Goal: Task Accomplishment & Management: Use online tool/utility

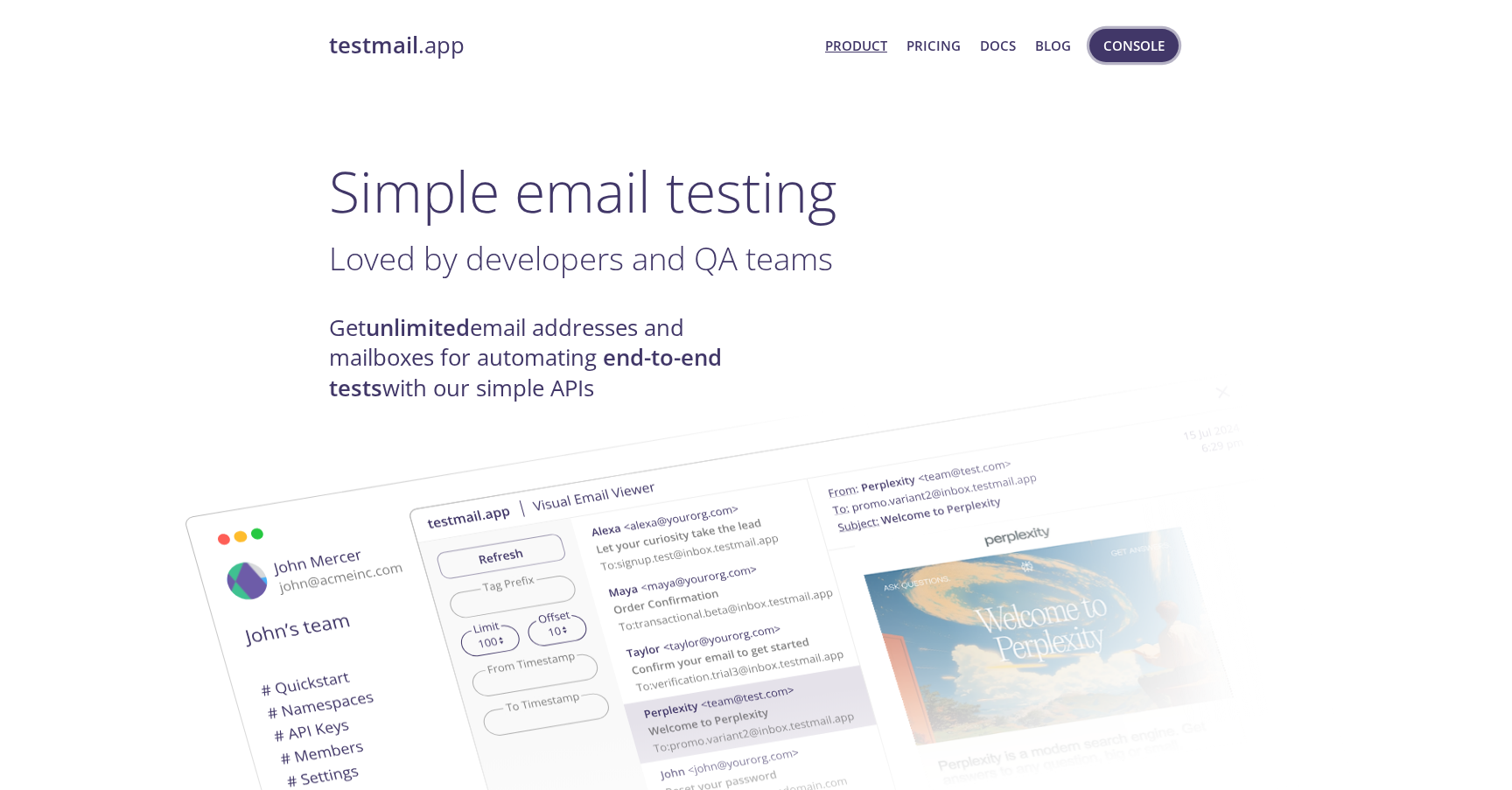
click at [1165, 54] on button "Console" at bounding box center [1134, 46] width 89 height 33
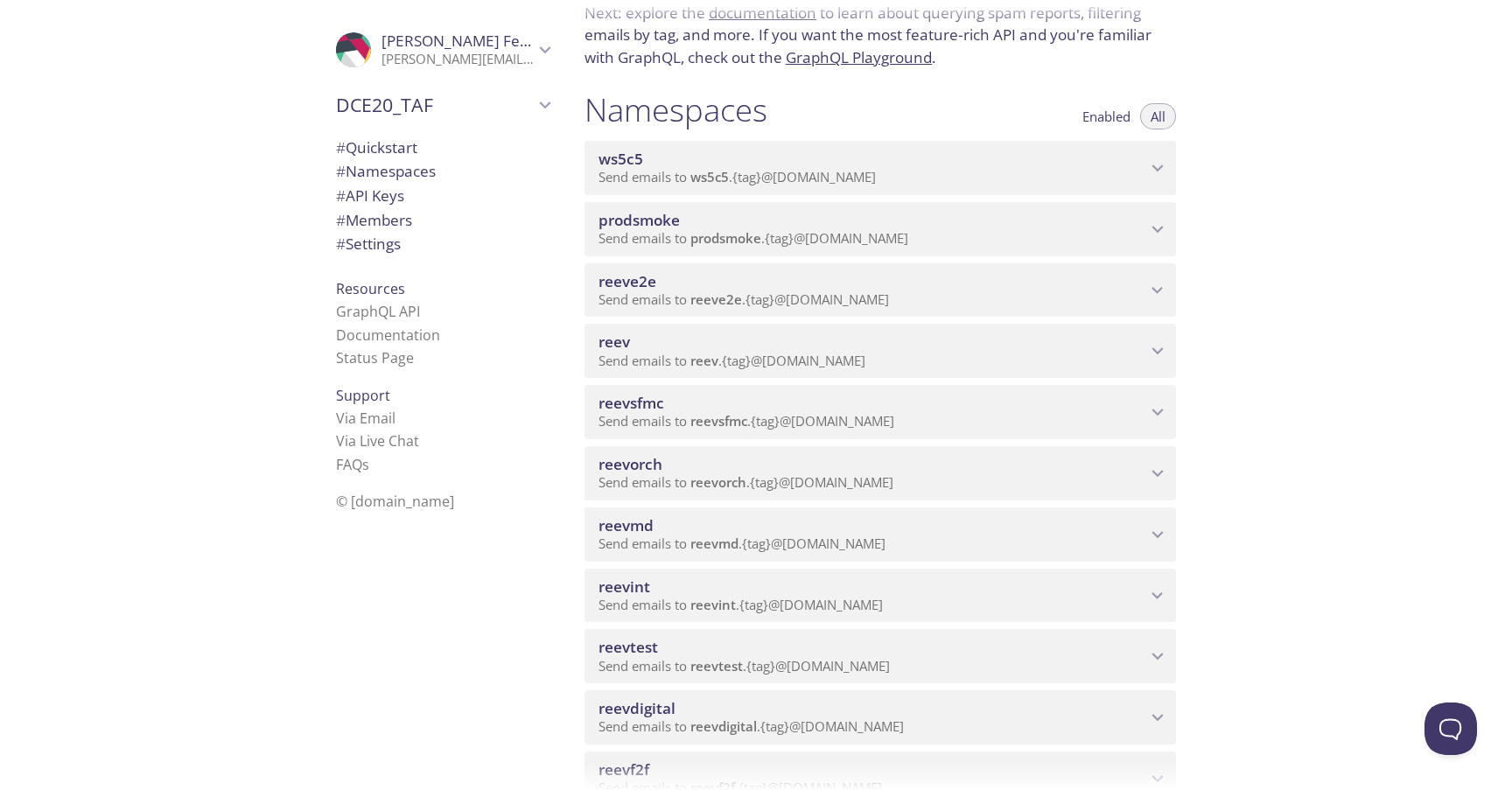
scroll to position [133, 0]
click at [952, 706] on span "reevdigital" at bounding box center [872, 708] width 547 height 20
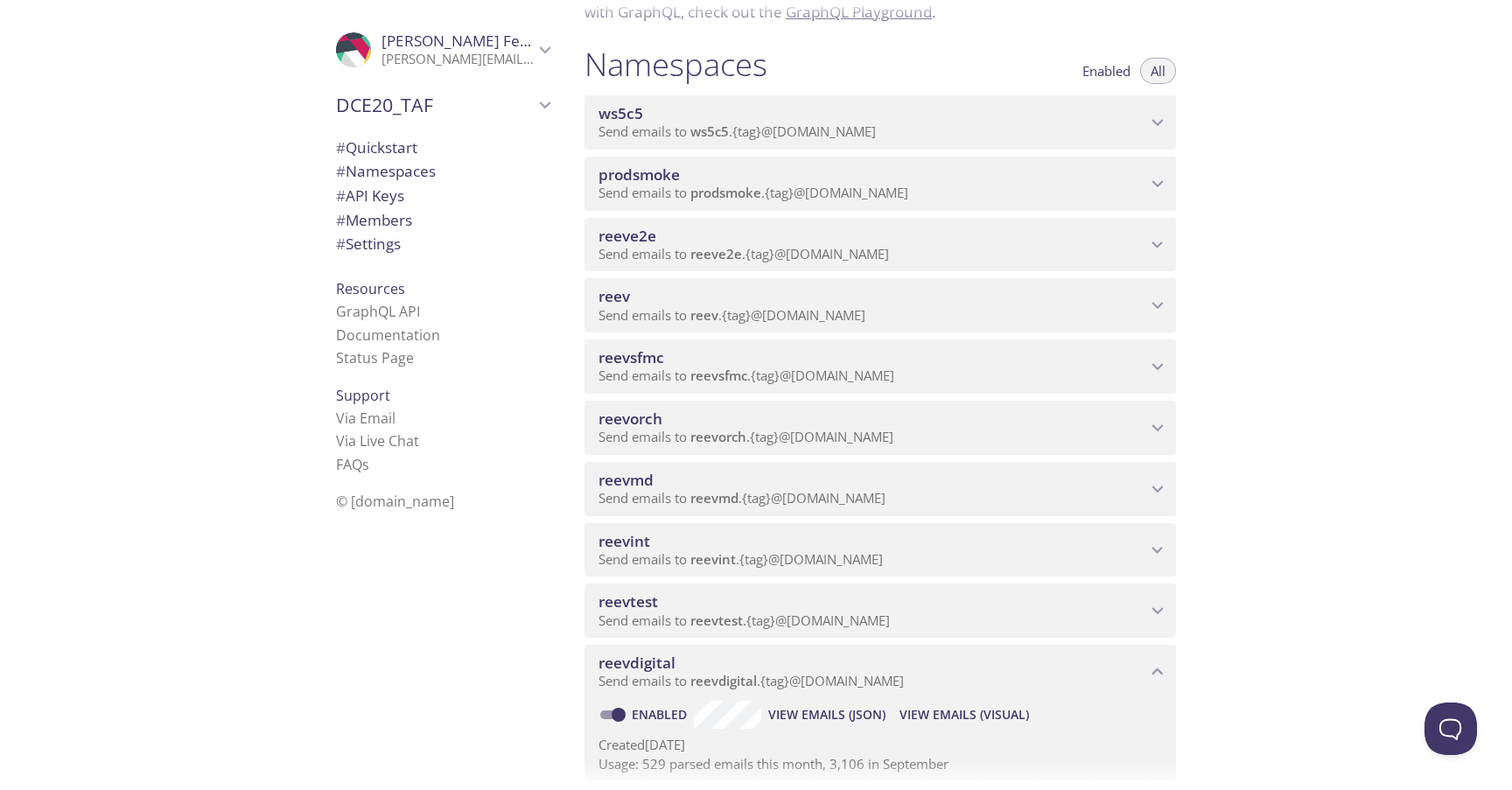
scroll to position [195, 0]
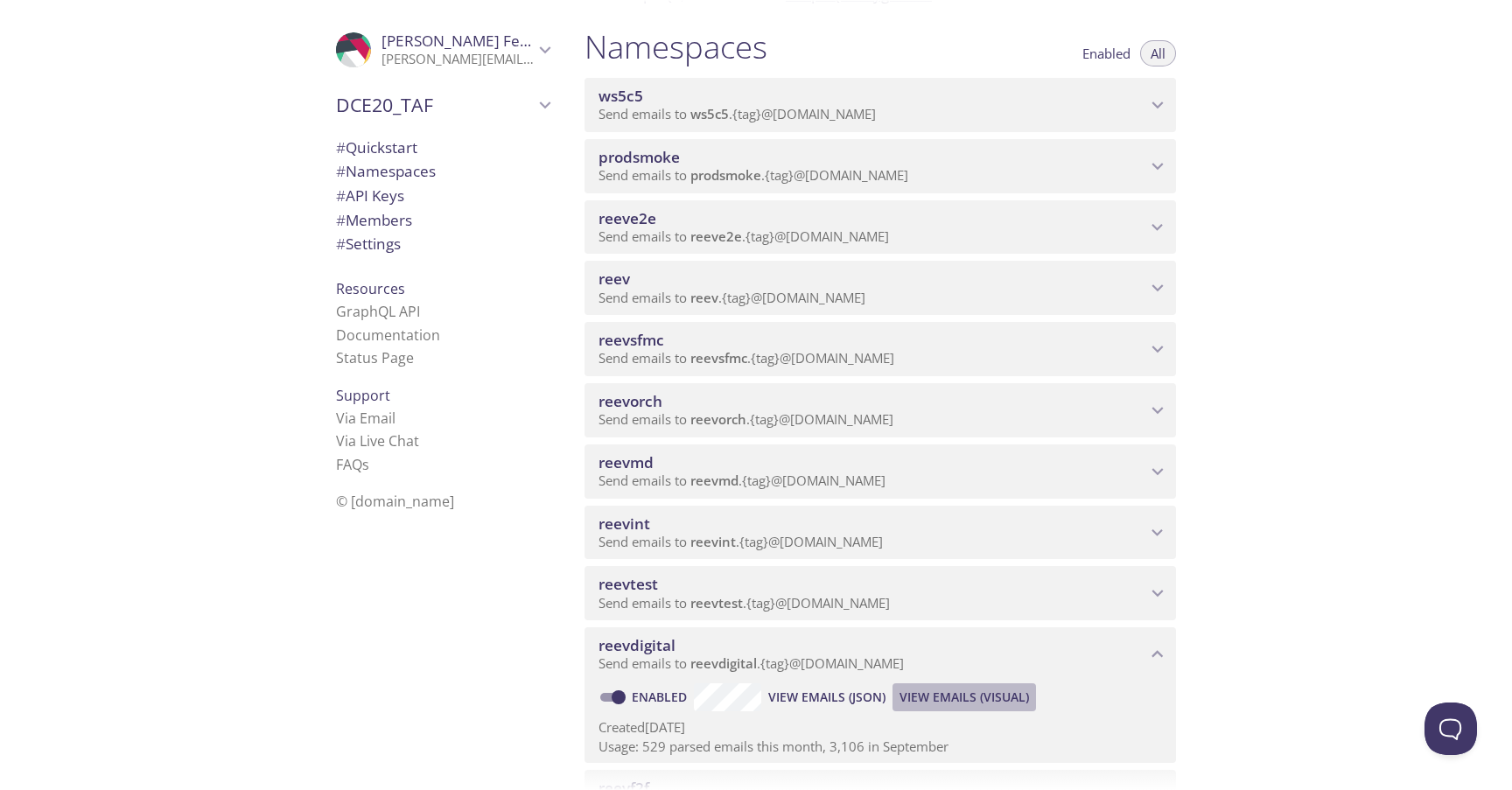
click at [971, 692] on span "View Emails (Visual)" at bounding box center [964, 697] width 129 height 21
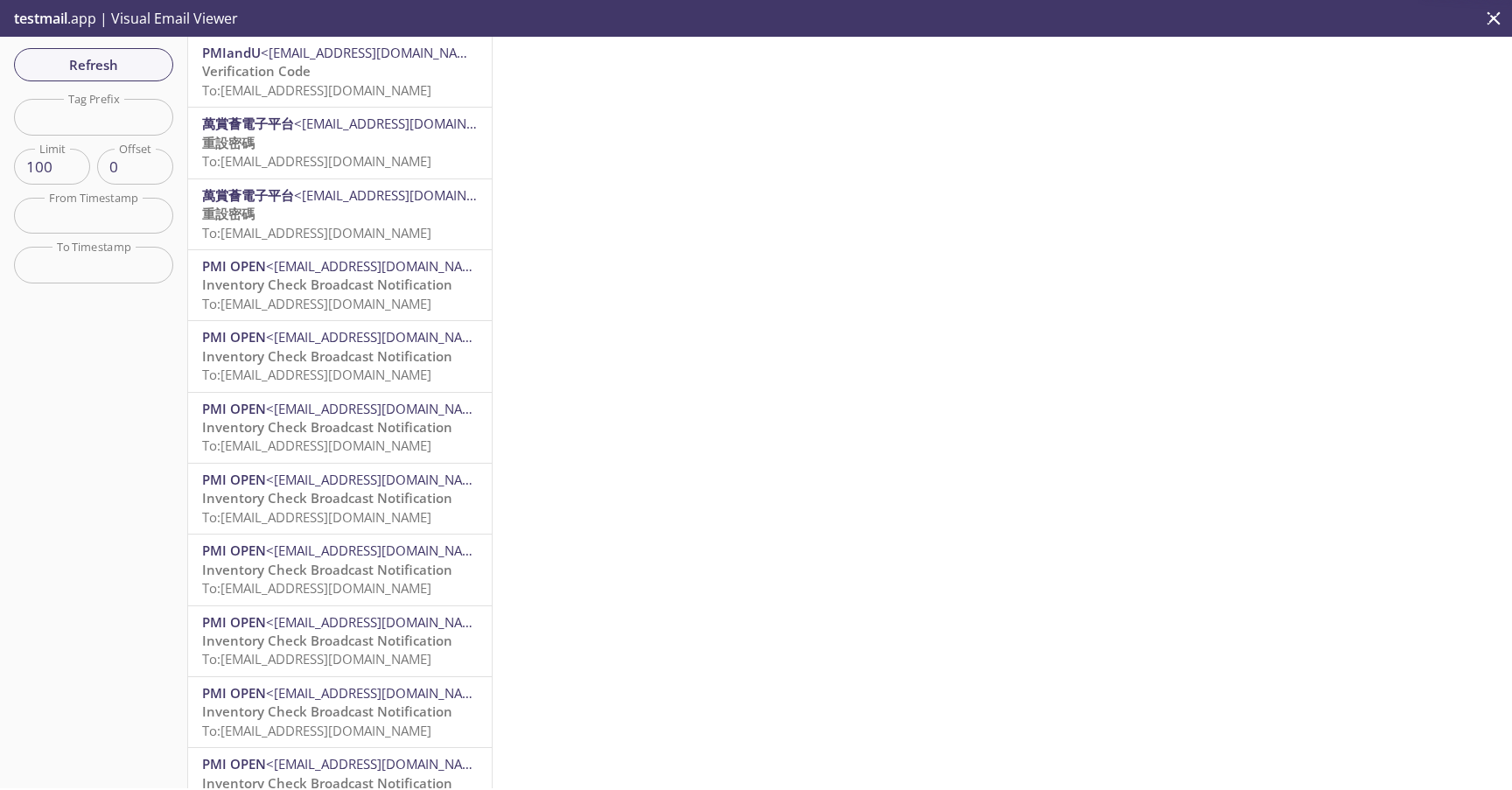
click at [349, 79] on p "Verification Code To: [EMAIL_ADDRESS][DOMAIN_NAME]" at bounding box center [340, 81] width 276 height 37
